Goal: Task Accomplishment & Management: Manage account settings

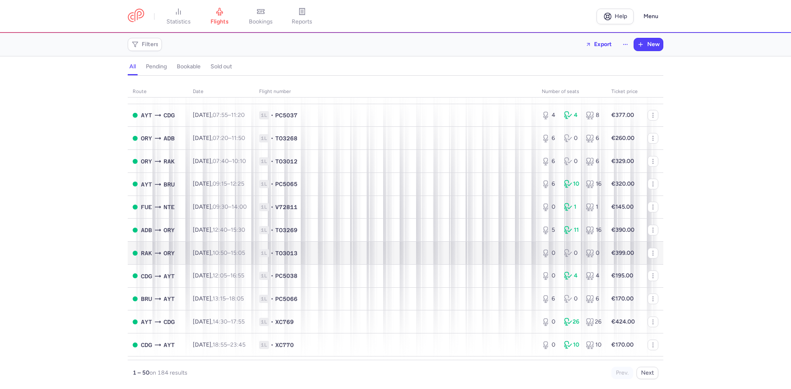
scroll to position [577, 0]
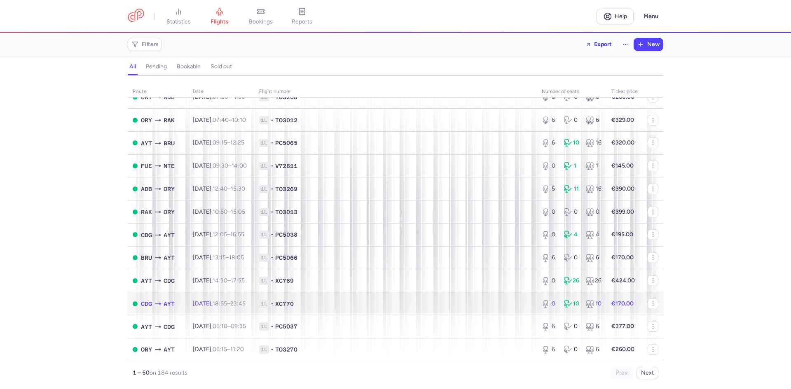
click at [431, 303] on span "1L • XC770" at bounding box center [395, 304] width 273 height 8
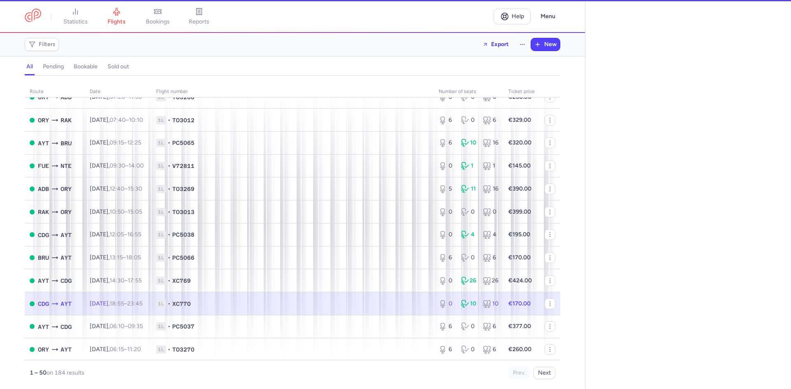
select select "days"
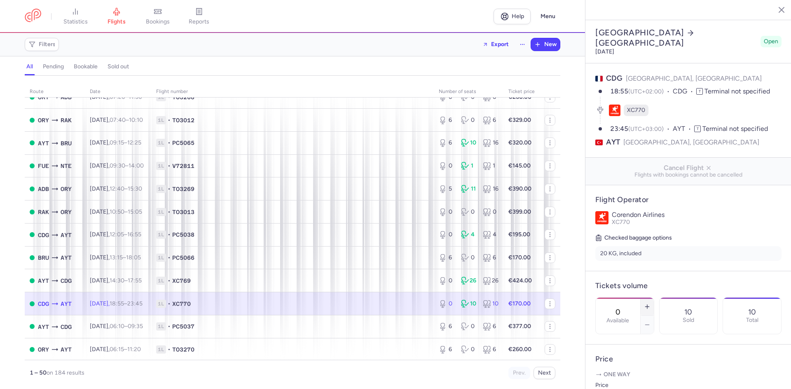
click at [651, 304] on icon "button" at bounding box center [647, 307] width 7 height 7
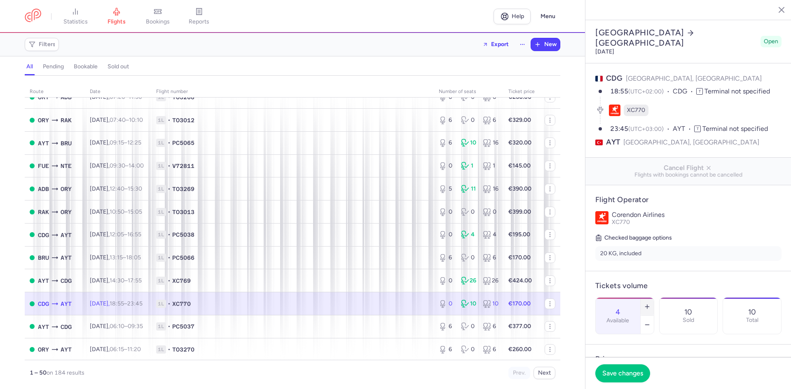
type input "5"
click at [626, 371] on span "Save changes" at bounding box center [622, 373] width 41 height 7
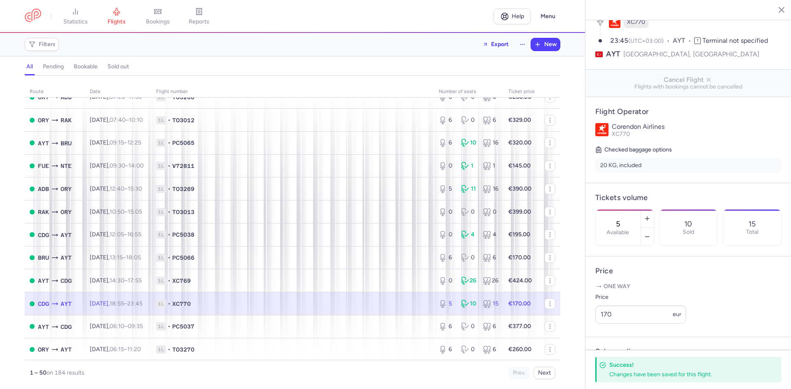
scroll to position [124, 0]
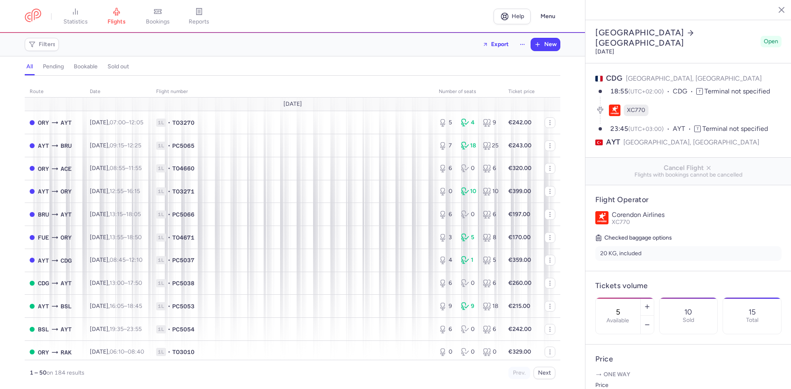
select select "days"
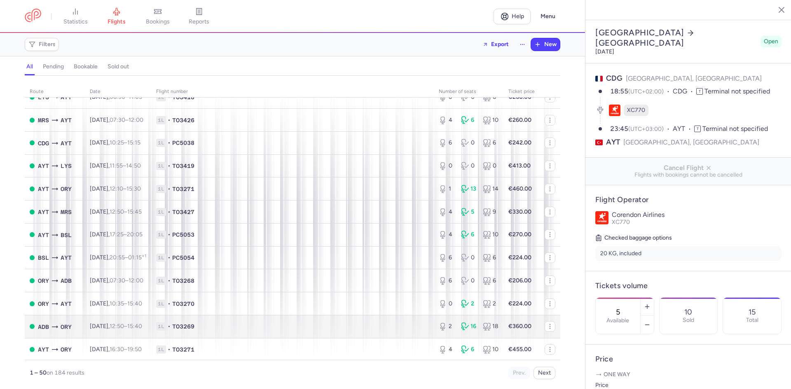
scroll to position [899, 0]
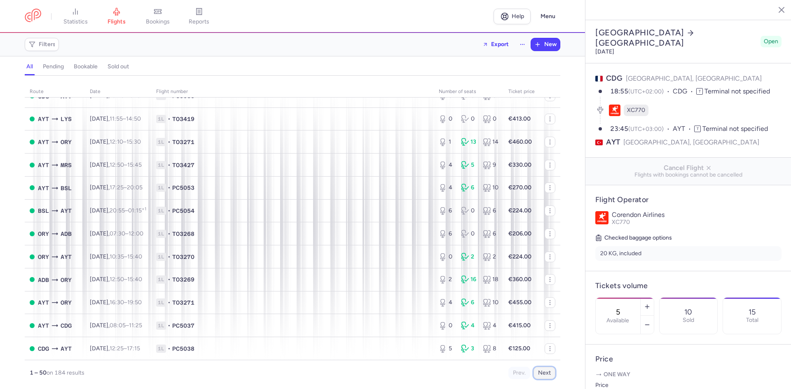
click at [554, 377] on button "Next" at bounding box center [545, 373] width 22 height 12
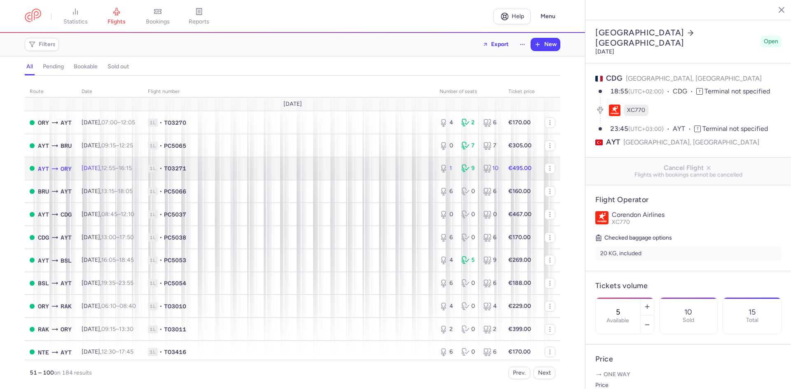
click at [272, 168] on span "1L • TO3271" at bounding box center [289, 168] width 282 height 8
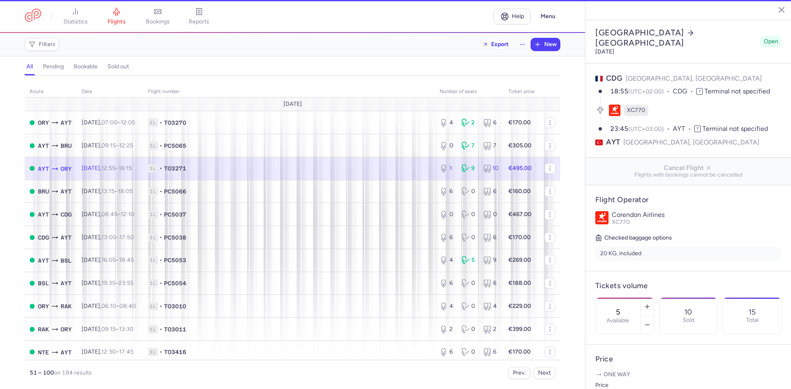
type input "1"
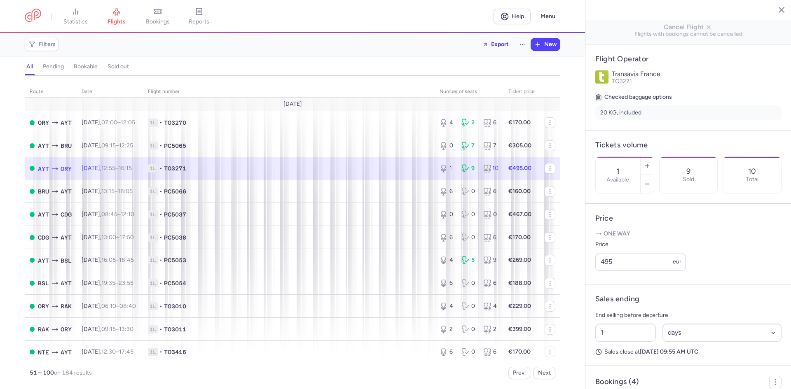
scroll to position [165, 0]
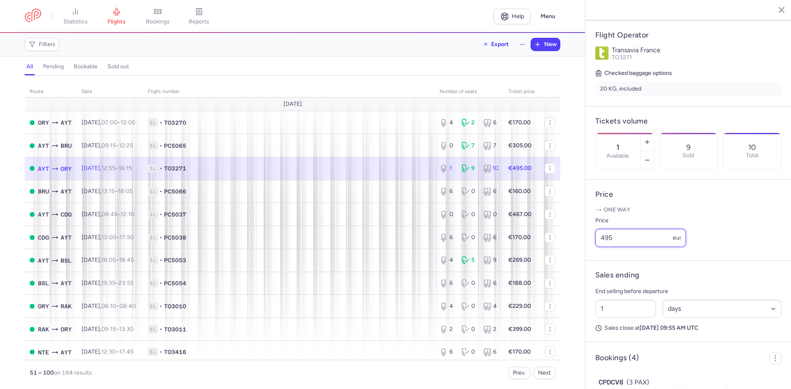
click at [625, 247] on input "495" at bounding box center [640, 238] width 91 height 18
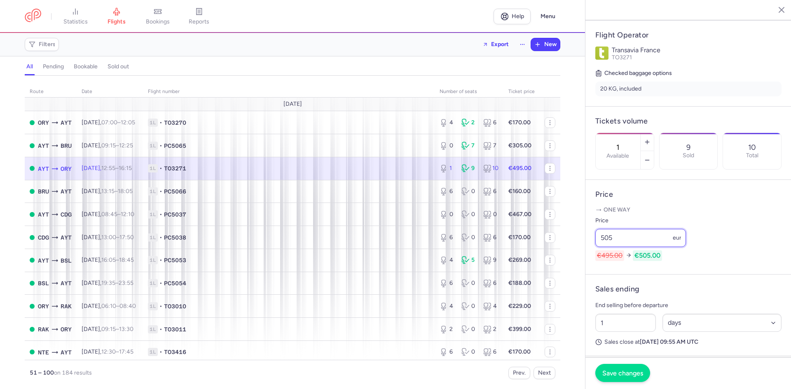
type input "505"
click at [626, 376] on span "Save changes" at bounding box center [622, 373] width 41 height 7
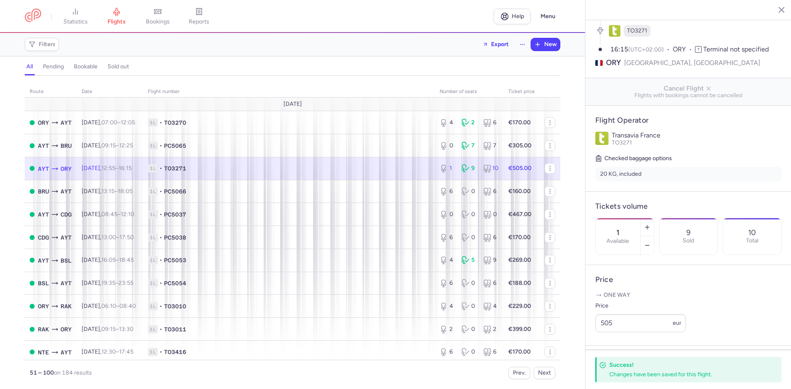
scroll to position [0, 0]
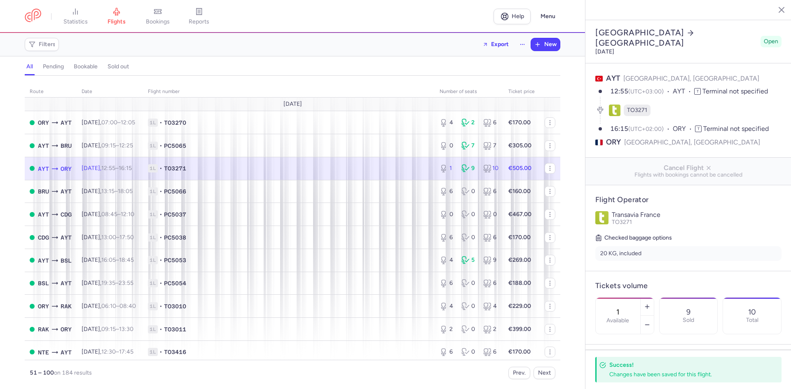
click at [638, 106] on span "TO3271" at bounding box center [637, 110] width 20 height 8
copy span "TO3271"
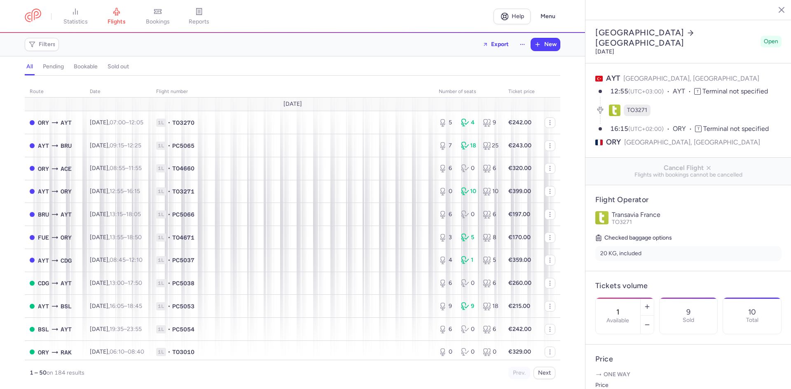
select select "days"
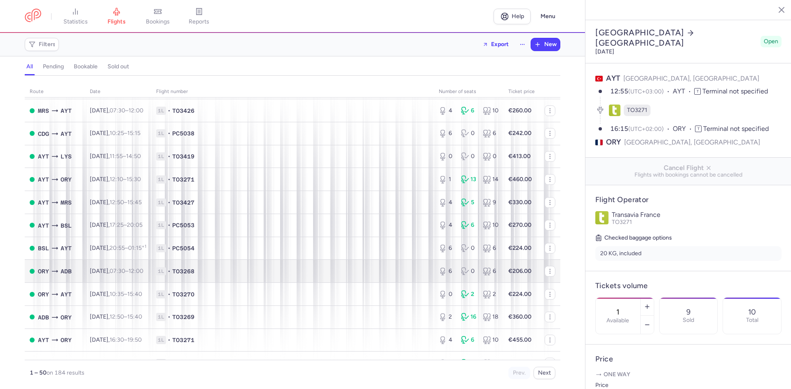
scroll to position [899, 0]
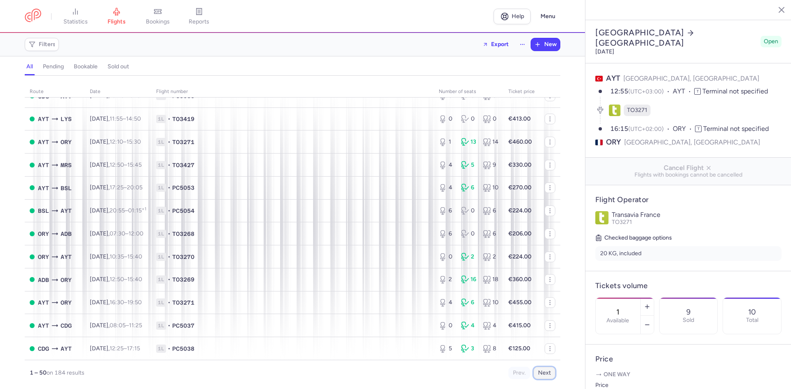
click at [551, 376] on button "Next" at bounding box center [545, 373] width 22 height 12
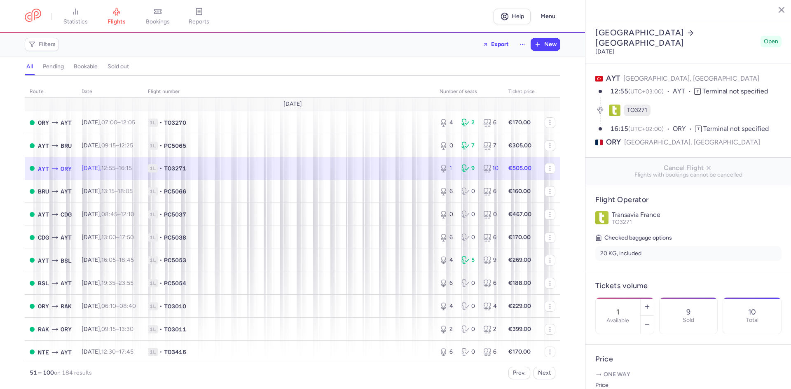
click at [285, 166] on span "1L • TO3271" at bounding box center [289, 168] width 282 height 8
click at [651, 322] on icon "button" at bounding box center [647, 325] width 7 height 7
type input "0"
drag, startPoint x: 623, startPoint y: 380, endPoint x: 607, endPoint y: 379, distance: 16.1
click at [622, 380] on button "Save changes" at bounding box center [622, 373] width 55 height 18
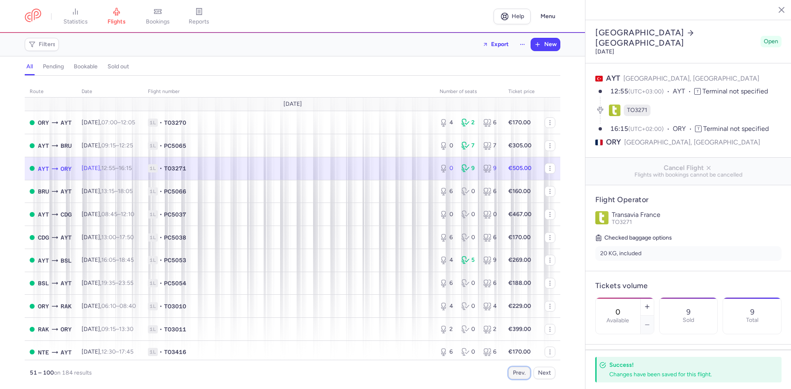
click at [515, 372] on button "Prev." at bounding box center [519, 373] width 22 height 12
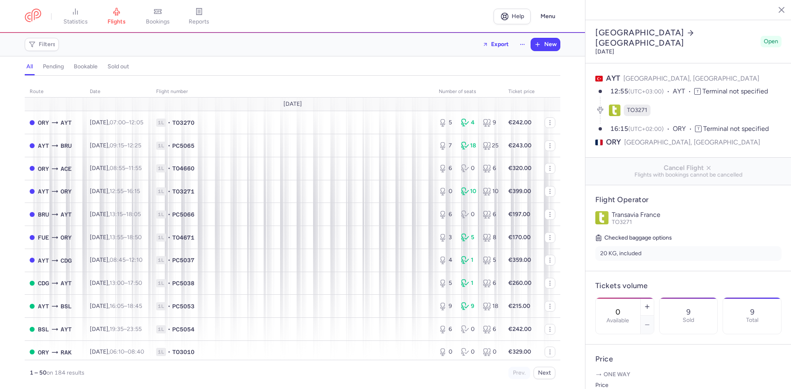
select select "days"
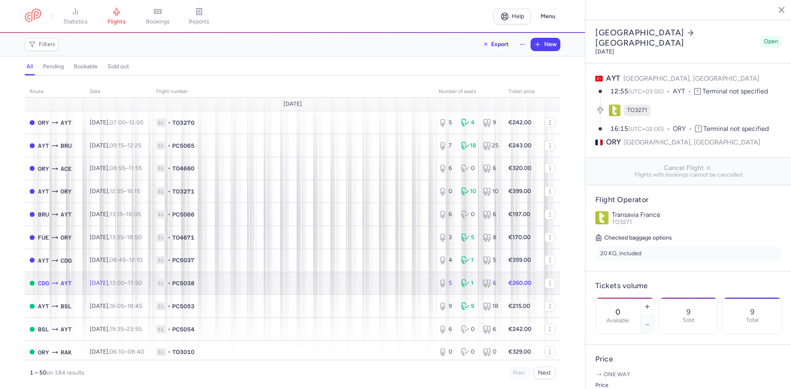
click at [337, 279] on span "1L • PC5038" at bounding box center [292, 283] width 273 height 8
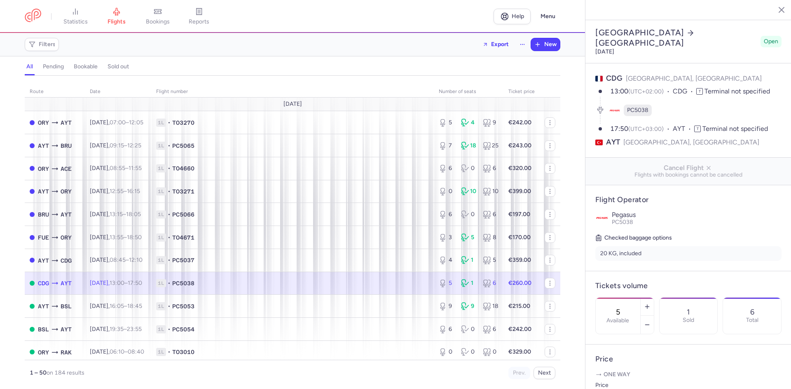
click at [637, 106] on span "PC5038" at bounding box center [637, 110] width 21 height 8
copy span "PC5038"
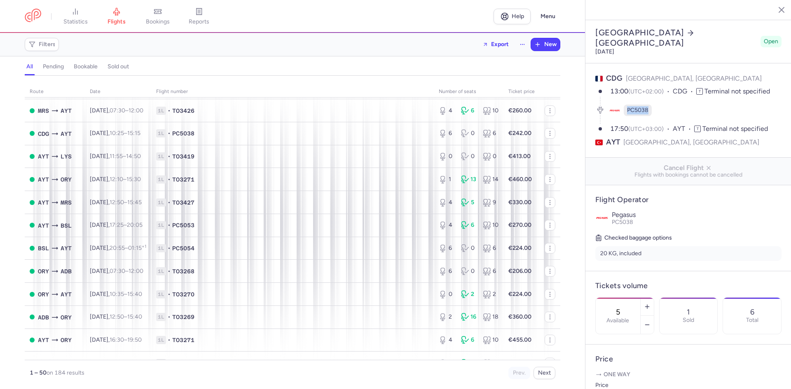
scroll to position [899, 0]
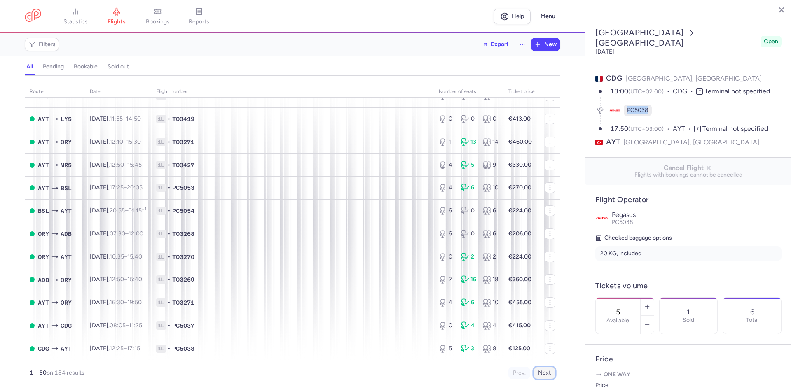
click at [546, 371] on button "Next" at bounding box center [545, 373] width 22 height 12
click at [544, 375] on button "Next" at bounding box center [545, 373] width 22 height 12
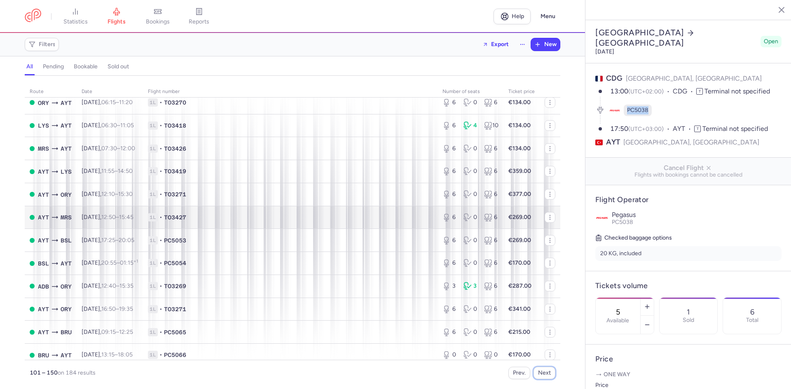
scroll to position [577, 0]
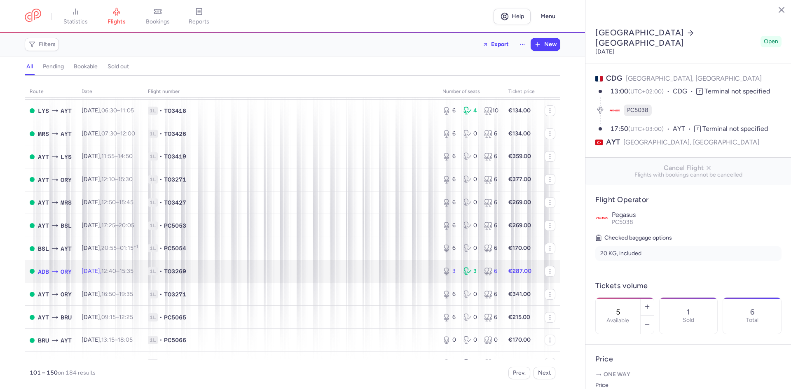
click at [299, 269] on span "1L • TO3269" at bounding box center [290, 271] width 285 height 8
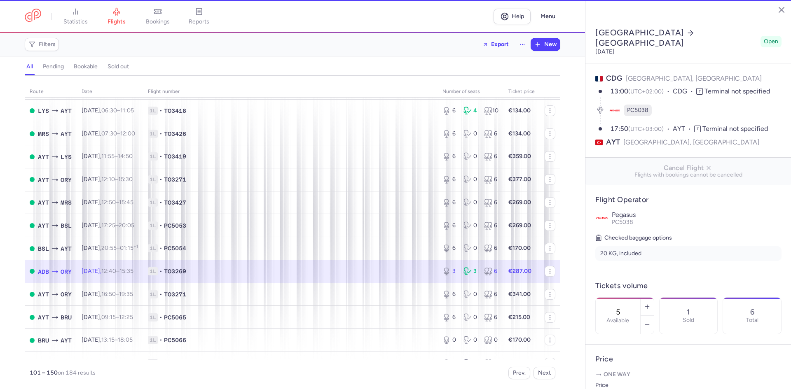
type input "3"
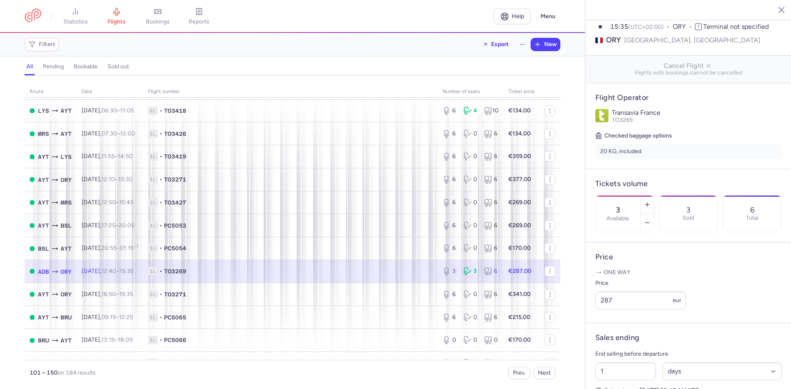
scroll to position [124, 0]
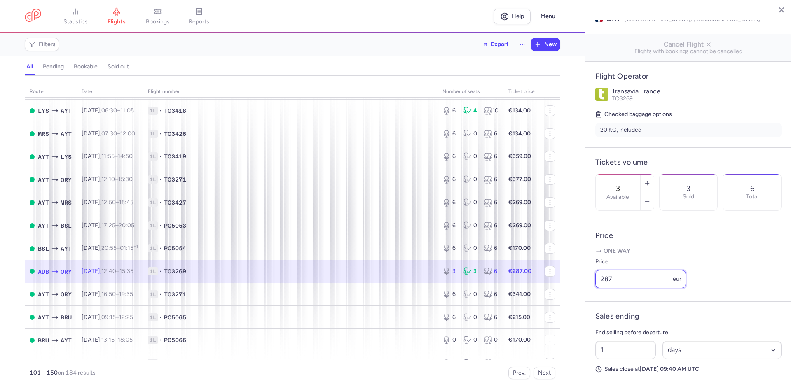
click at [635, 288] on input "287" at bounding box center [640, 279] width 91 height 18
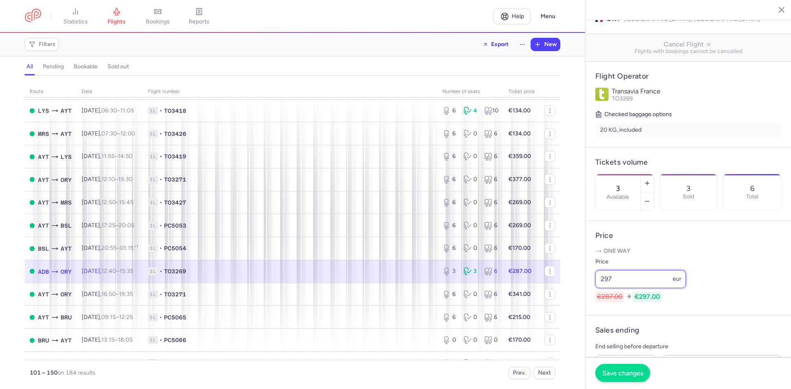
type input "297"
click at [628, 371] on span "Save changes" at bounding box center [622, 373] width 41 height 7
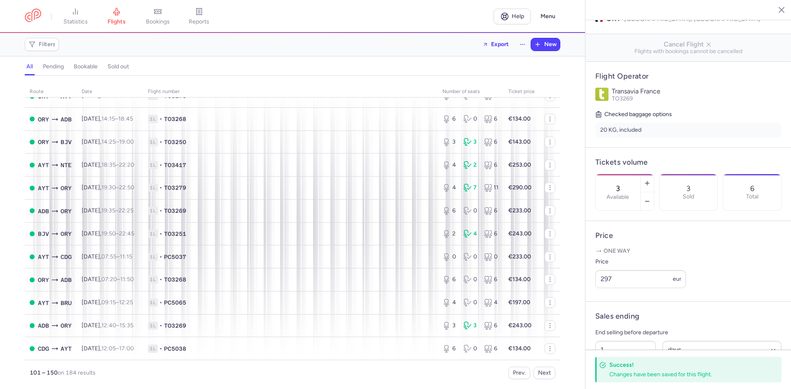
scroll to position [542, 0]
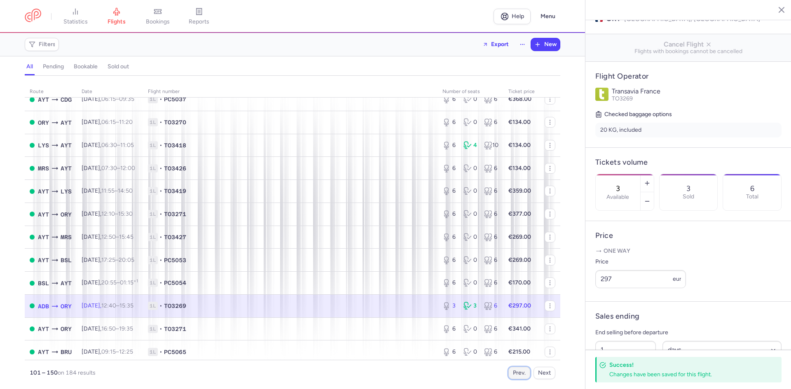
click at [520, 375] on button "Prev." at bounding box center [519, 373] width 22 height 12
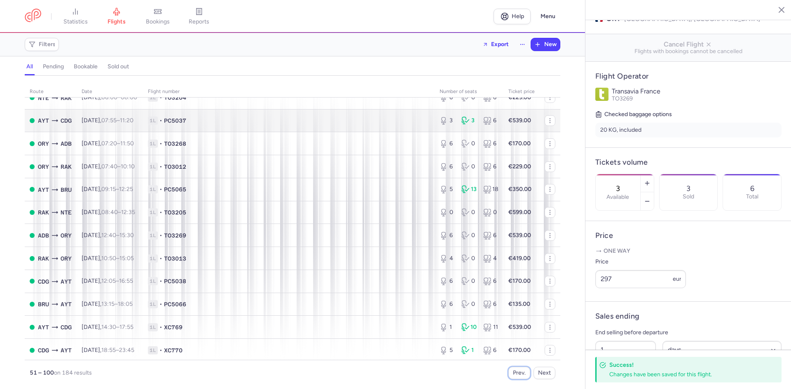
scroll to position [453, 0]
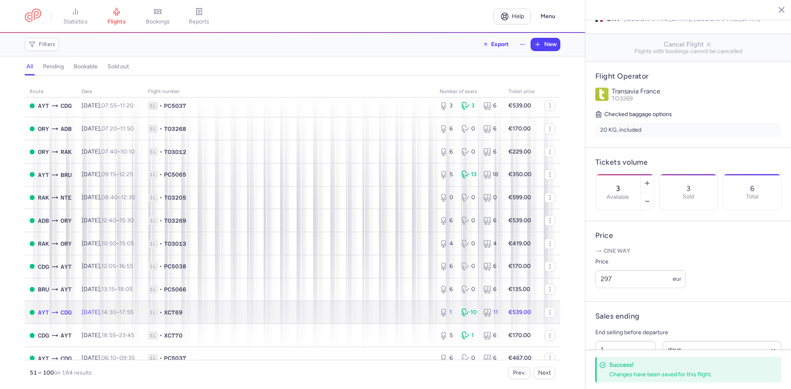
click at [325, 315] on span "1L • XC769" at bounding box center [289, 313] width 282 height 8
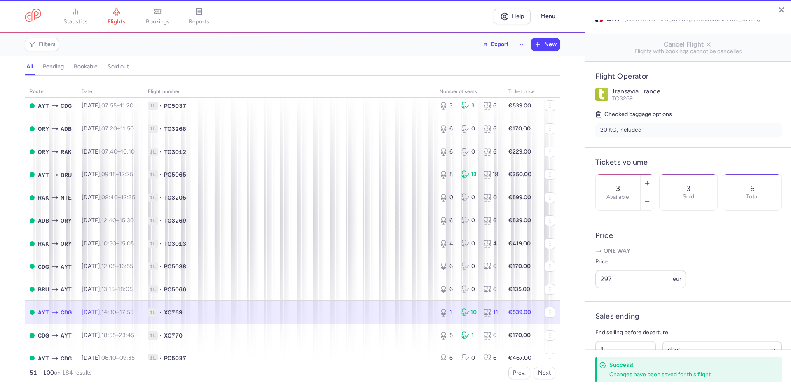
type input "1"
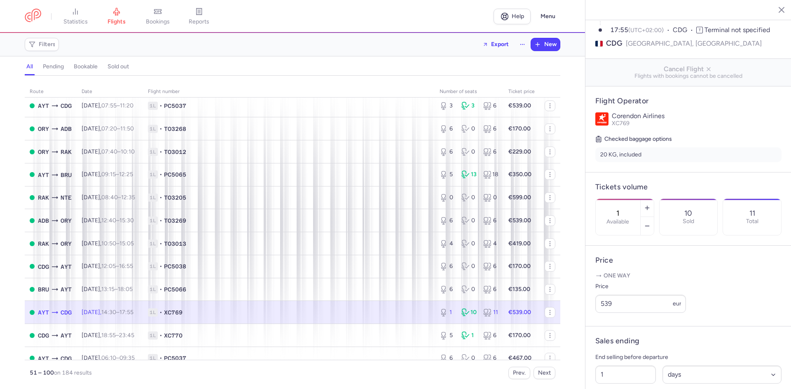
scroll to position [165, 0]
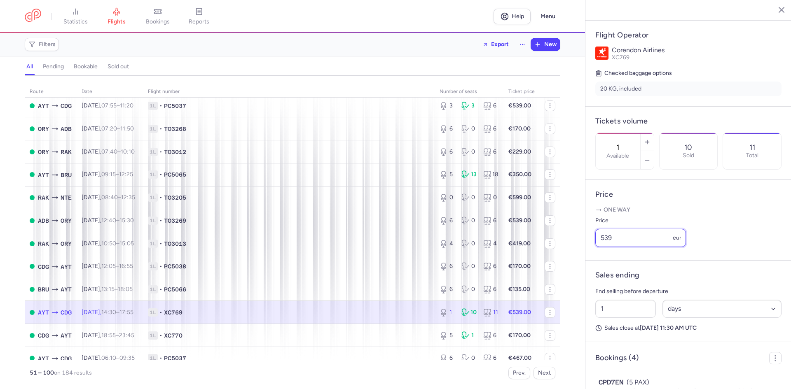
click at [625, 247] on input "539" at bounding box center [640, 238] width 91 height 18
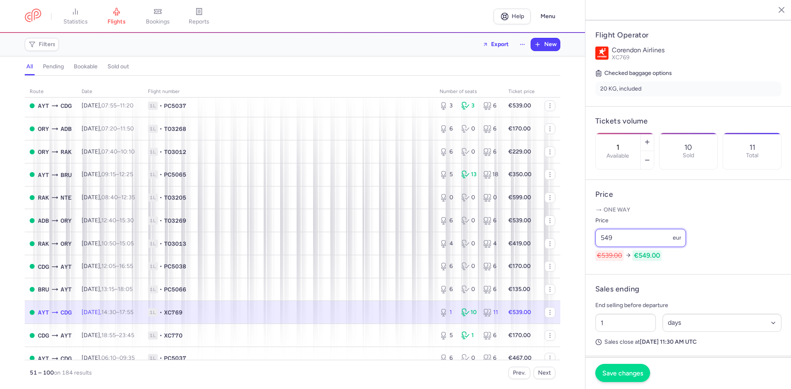
type input "549"
click at [622, 374] on span "Save changes" at bounding box center [622, 373] width 41 height 7
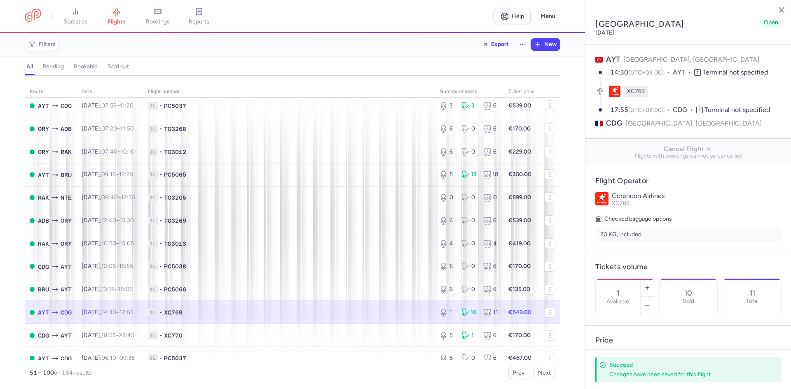
scroll to position [0, 0]
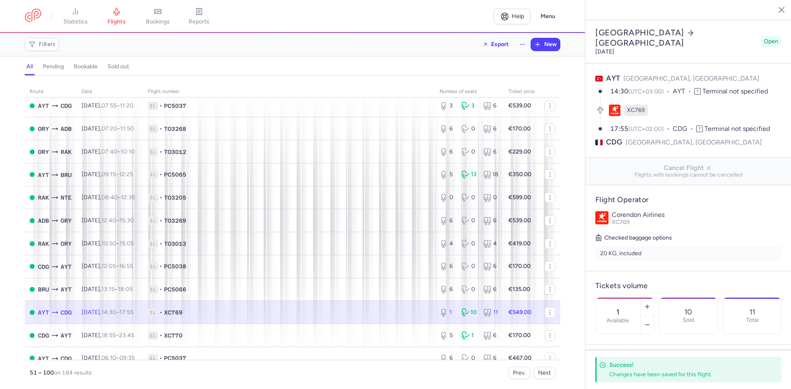
click at [640, 106] on span "XC769" at bounding box center [636, 110] width 18 height 8
copy span "XC769"
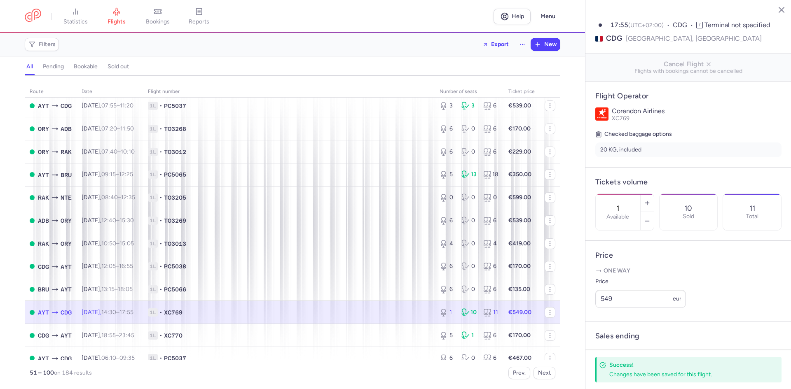
scroll to position [124, 0]
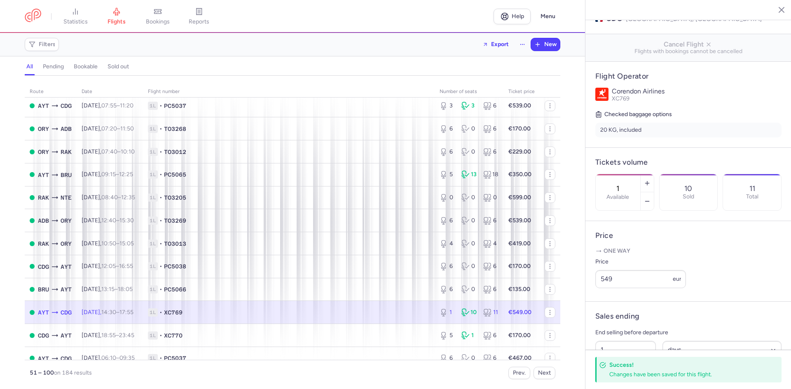
click at [321, 314] on span "1L • XC769" at bounding box center [289, 313] width 282 height 8
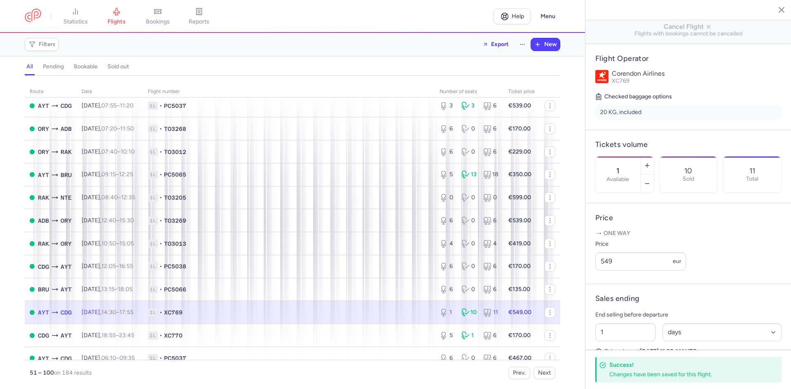
scroll to position [165, 0]
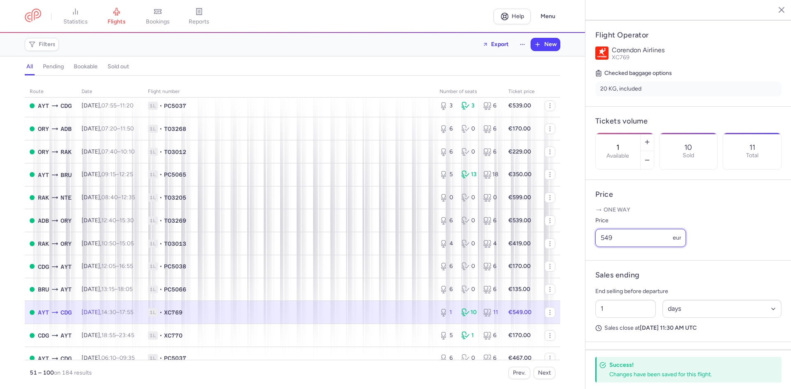
click at [640, 247] on input "549" at bounding box center [640, 238] width 91 height 18
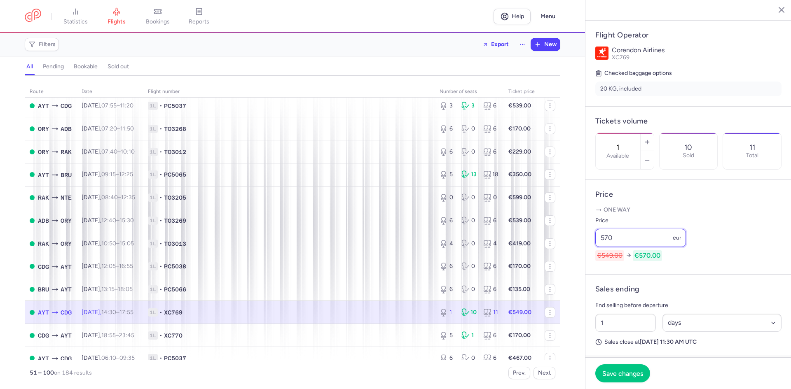
type input "570"
click at [654, 133] on button "button" at bounding box center [647, 142] width 13 height 18
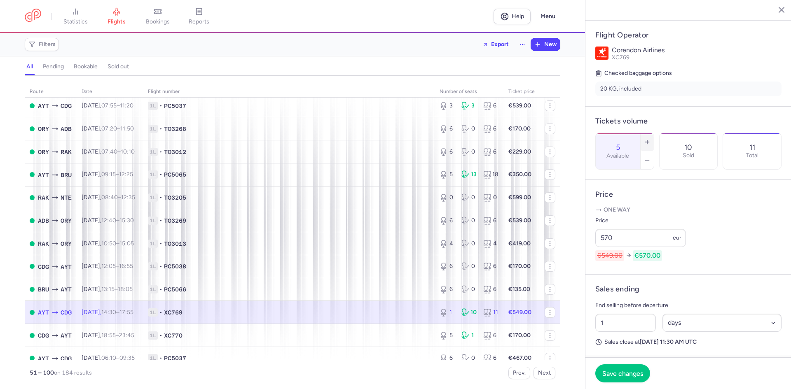
click at [654, 133] on button "button" at bounding box center [647, 142] width 13 height 18
type input "6"
click at [626, 369] on button "Save changes" at bounding box center [622, 373] width 55 height 18
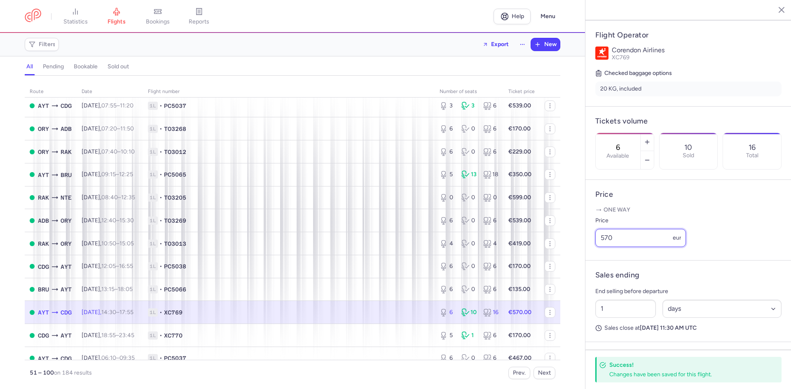
click at [633, 247] on input "570" at bounding box center [640, 238] width 91 height 18
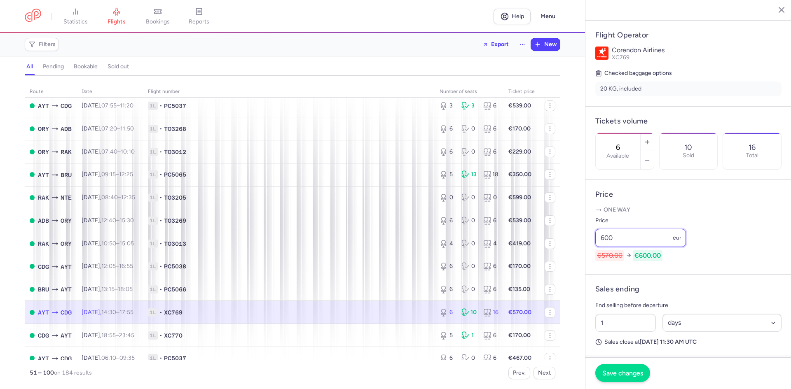
type input "600"
click at [622, 380] on button "Save changes" at bounding box center [622, 373] width 55 height 18
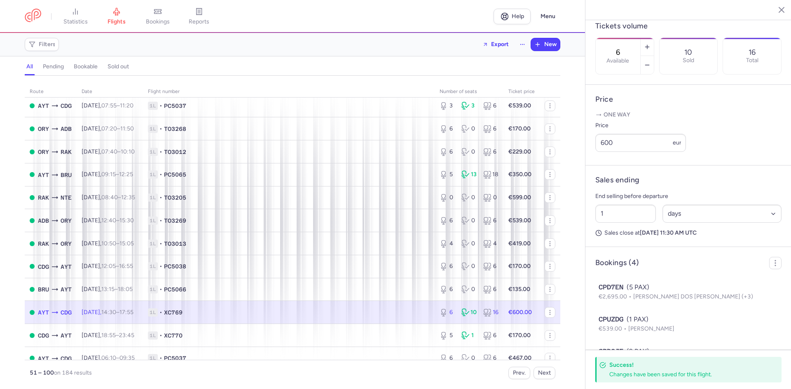
scroll to position [247, 0]
